Goal: Transaction & Acquisition: Subscribe to service/newsletter

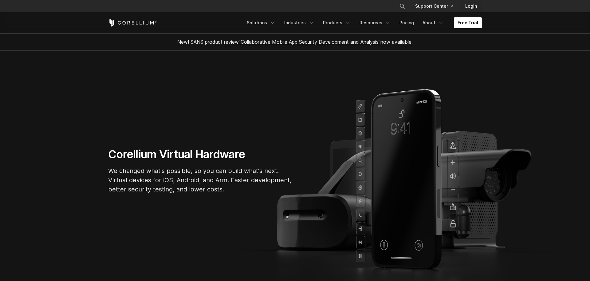
click at [470, 7] on link "Login" at bounding box center [471, 6] width 22 height 11
click at [408, 11] on icon "Close" at bounding box center [408, 12] width 4 height 4
click at [409, 27] on link "Pricing" at bounding box center [407, 22] width 22 height 11
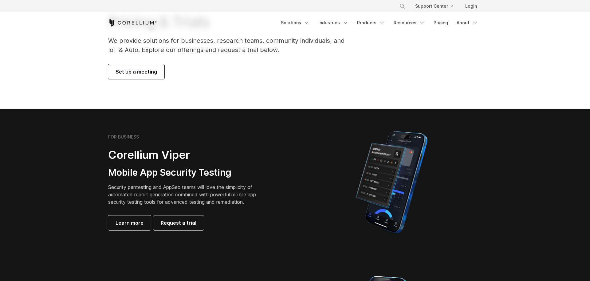
scroll to position [135, 0]
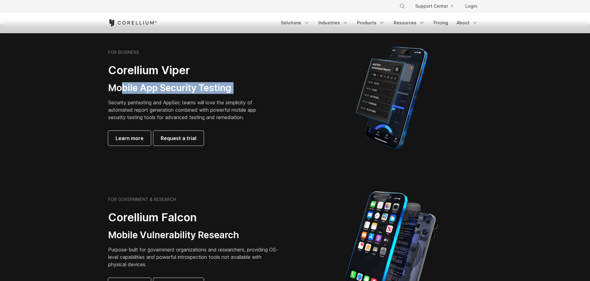
drag, startPoint x: 122, startPoint y: 83, endPoint x: 210, endPoint y: 95, distance: 88.3
click at [210, 95] on div "FOR BUSINESS Corellium Viper Mobile App Security Testing Security pentesting an…" at bounding box center [194, 97] width 172 height 96
click at [212, 100] on p "Security pentesting and AppSec teams will love the simplicity of automated repo…" at bounding box center [186, 110] width 157 height 22
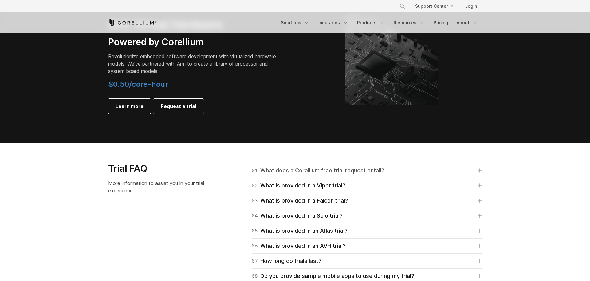
scroll to position [660, 0]
